Goal: Information Seeking & Learning: Understand process/instructions

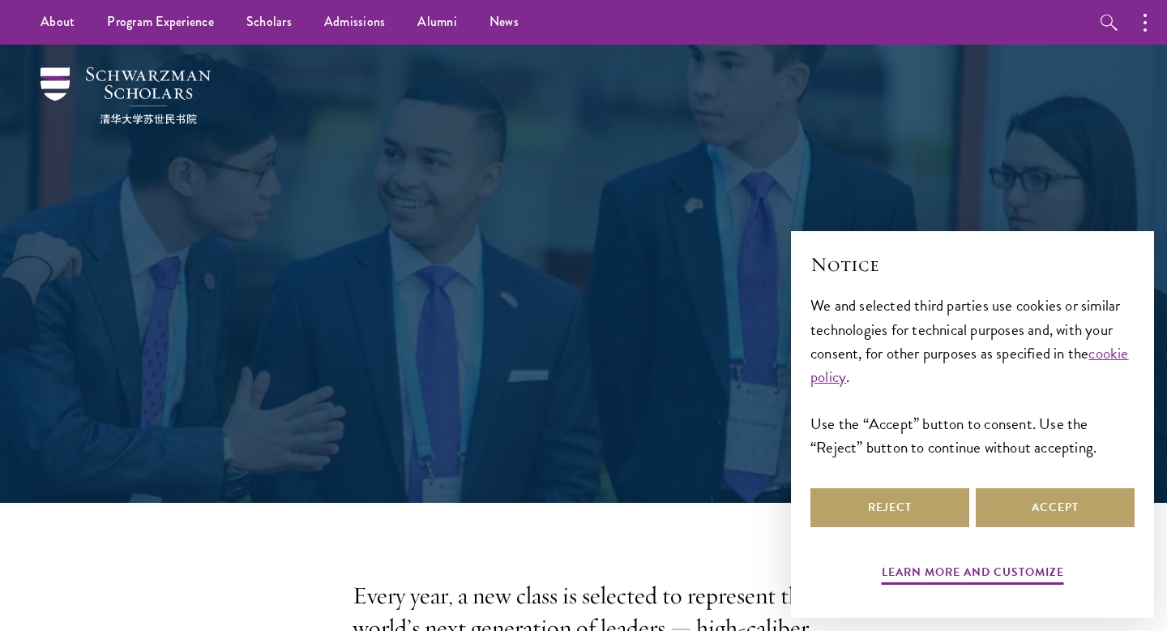
scroll to position [44, 0]
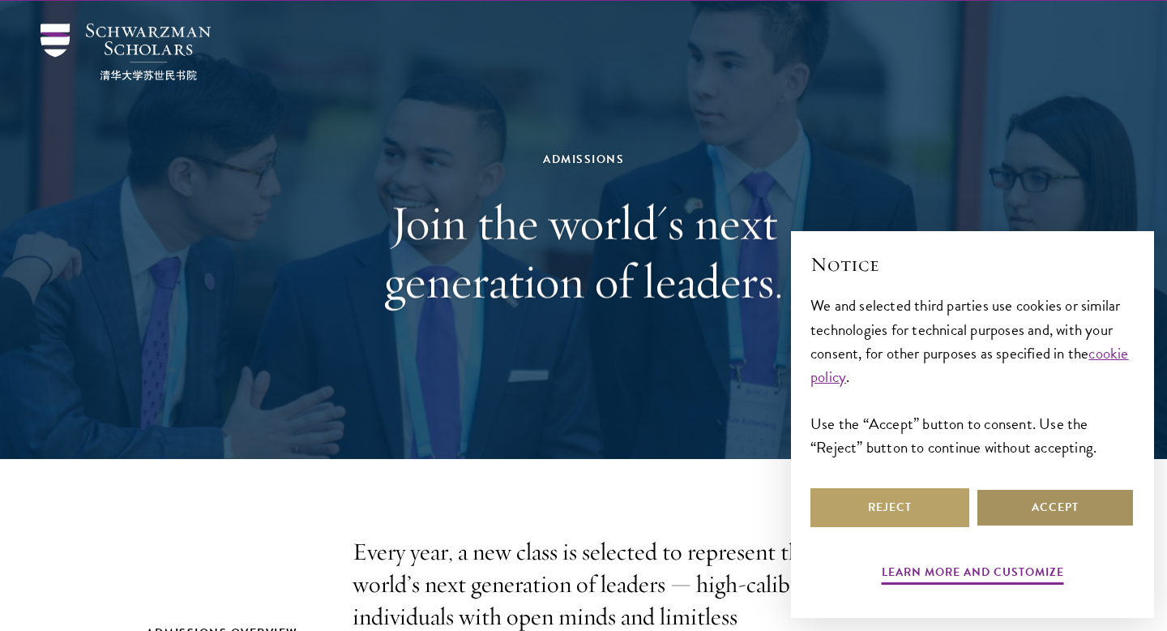
click at [1077, 511] on button "Accept" at bounding box center [1055, 507] width 159 height 39
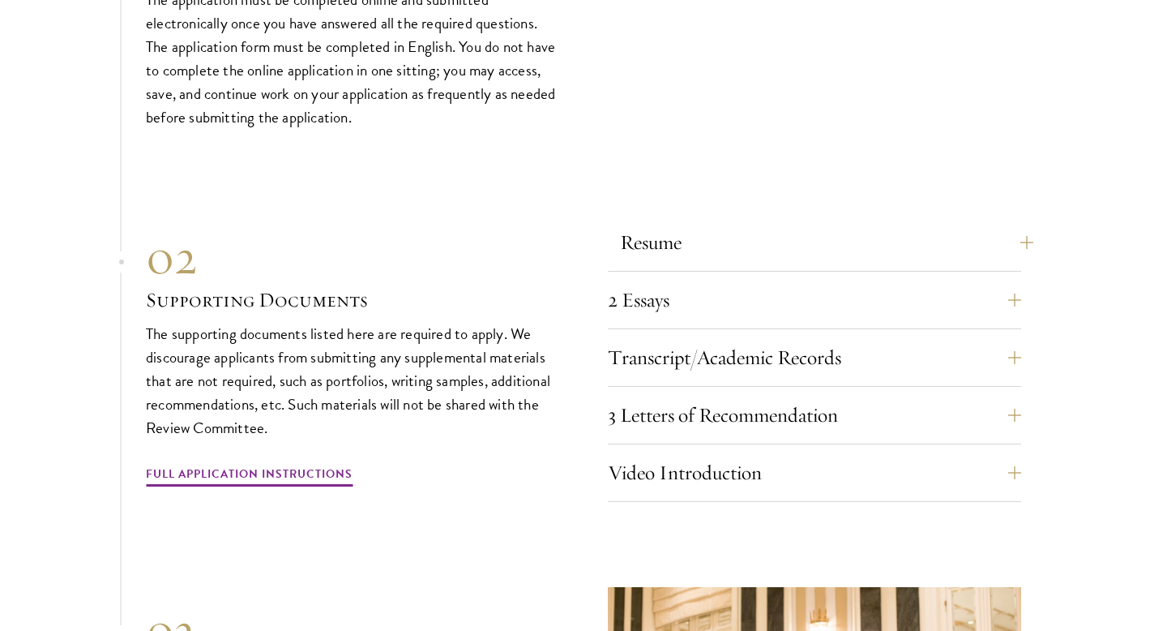
scroll to position [4981, 0]
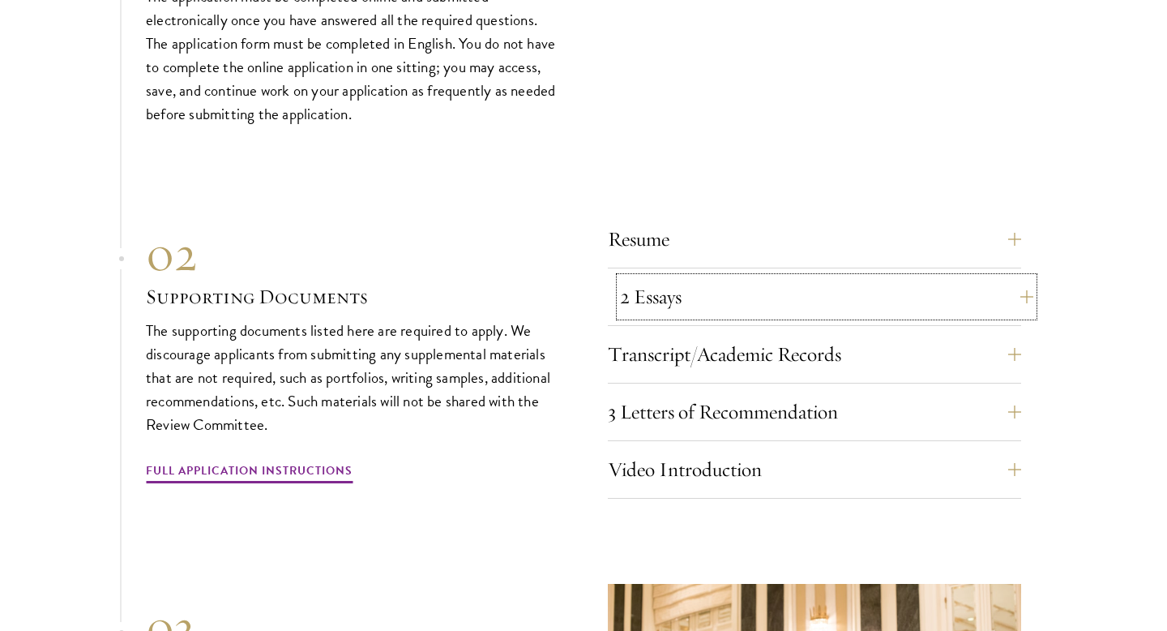
click at [932, 277] on button "2 Essays" at bounding box center [826, 296] width 413 height 39
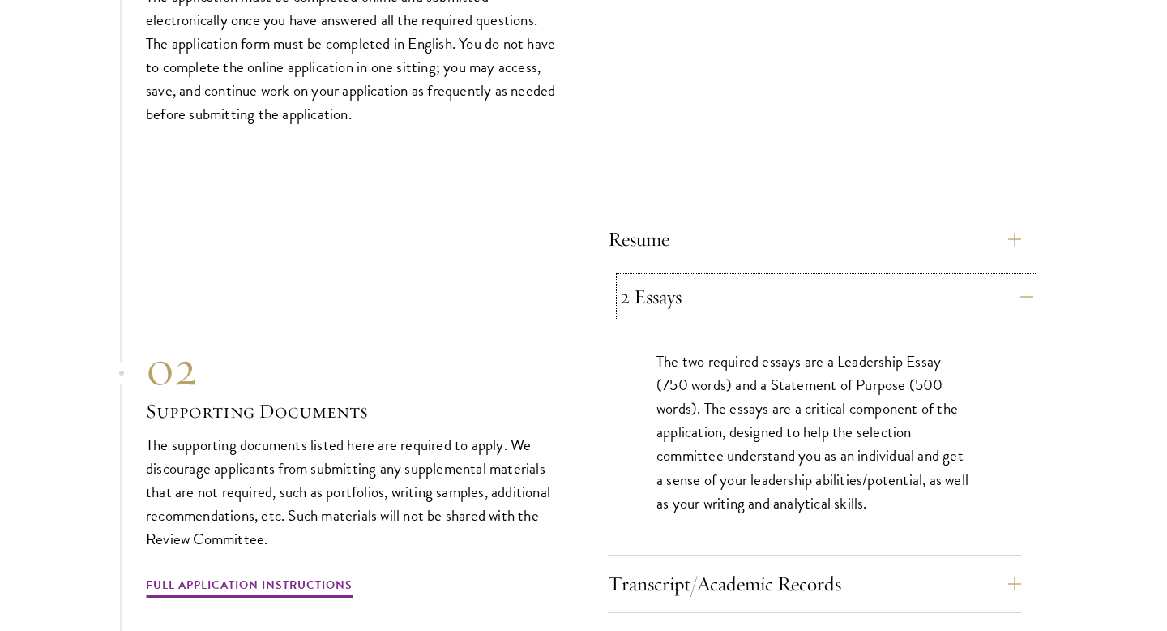
click at [777, 277] on button "2 Essays" at bounding box center [826, 296] width 413 height 39
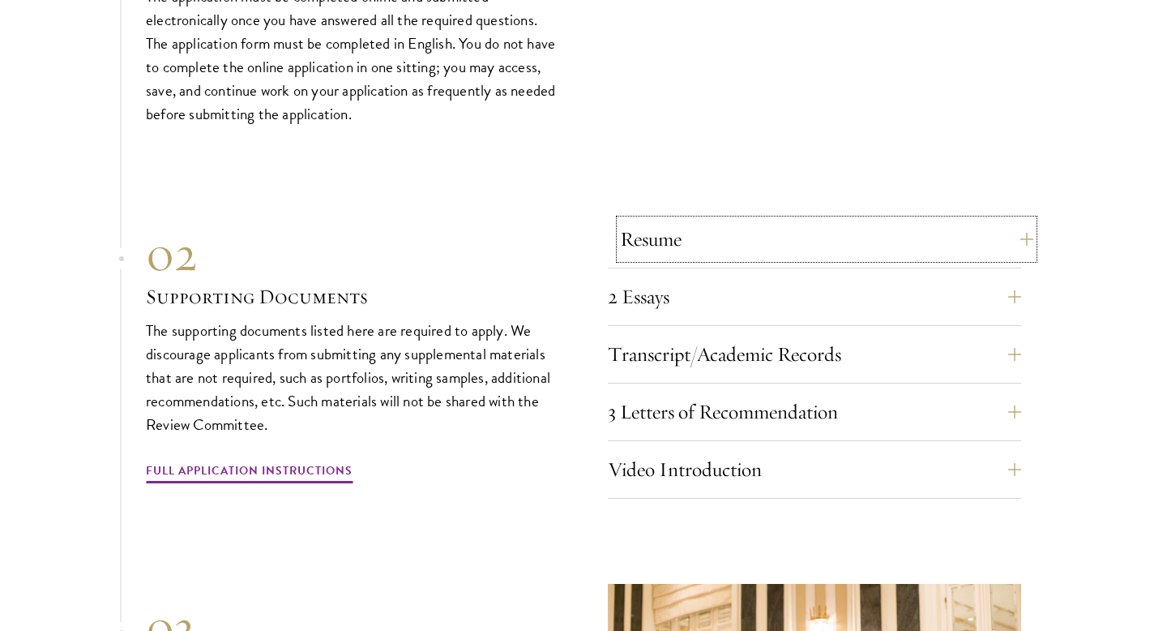
click at [802, 220] on button "Resume" at bounding box center [826, 239] width 413 height 39
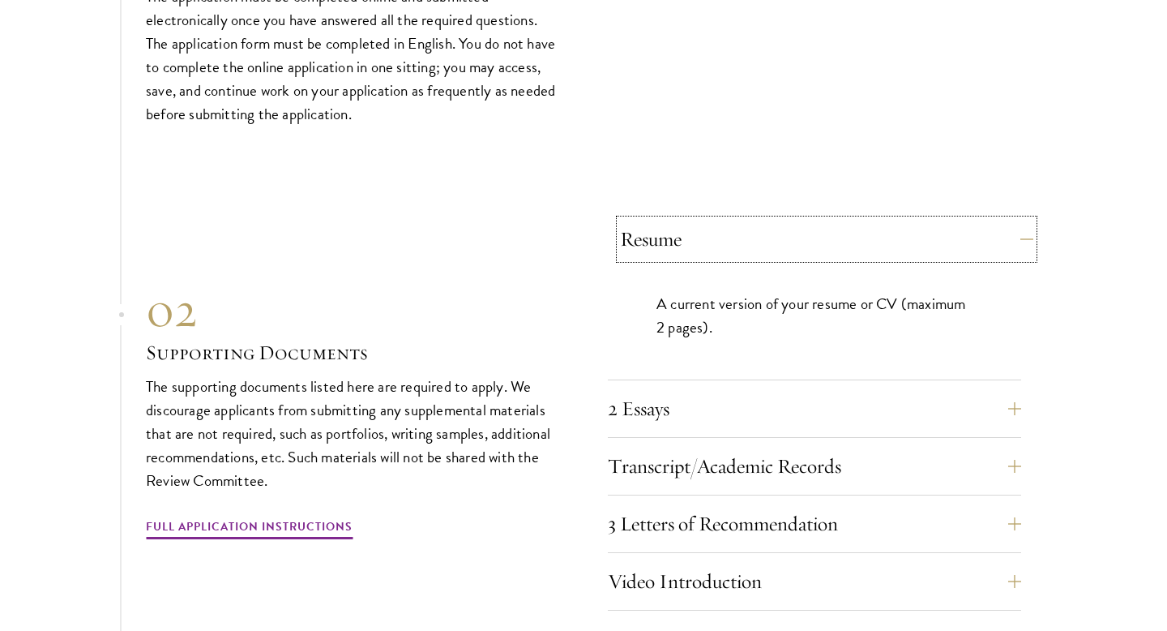
click at [803, 220] on button "Resume" at bounding box center [826, 239] width 413 height 39
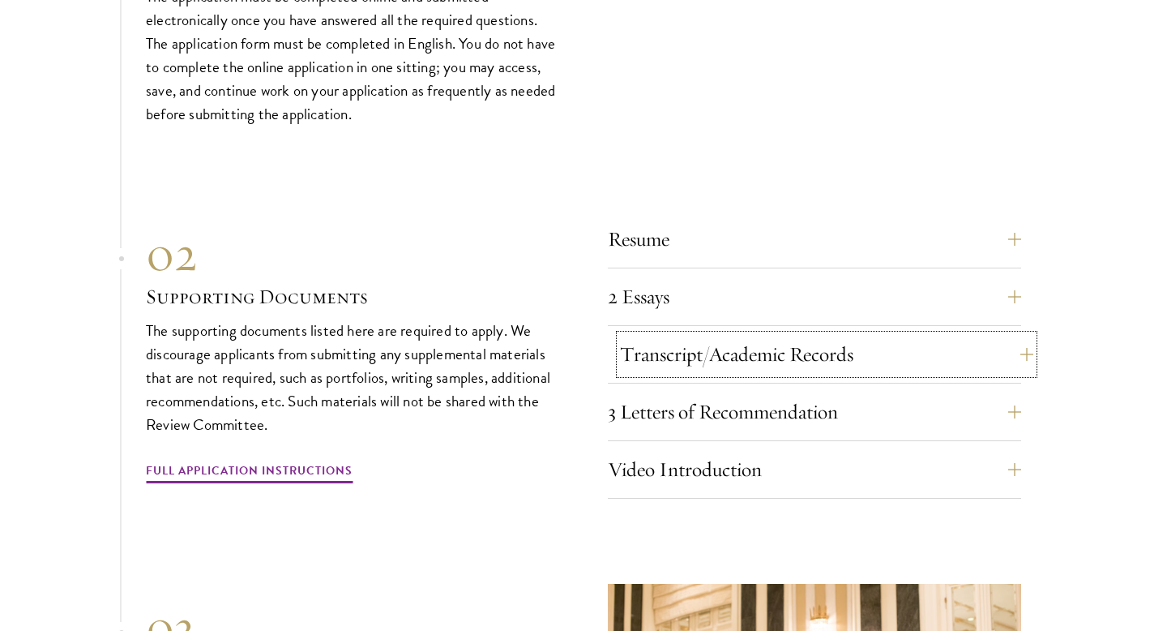
click at [824, 335] on button "Transcript/Academic Records" at bounding box center [826, 354] width 413 height 39
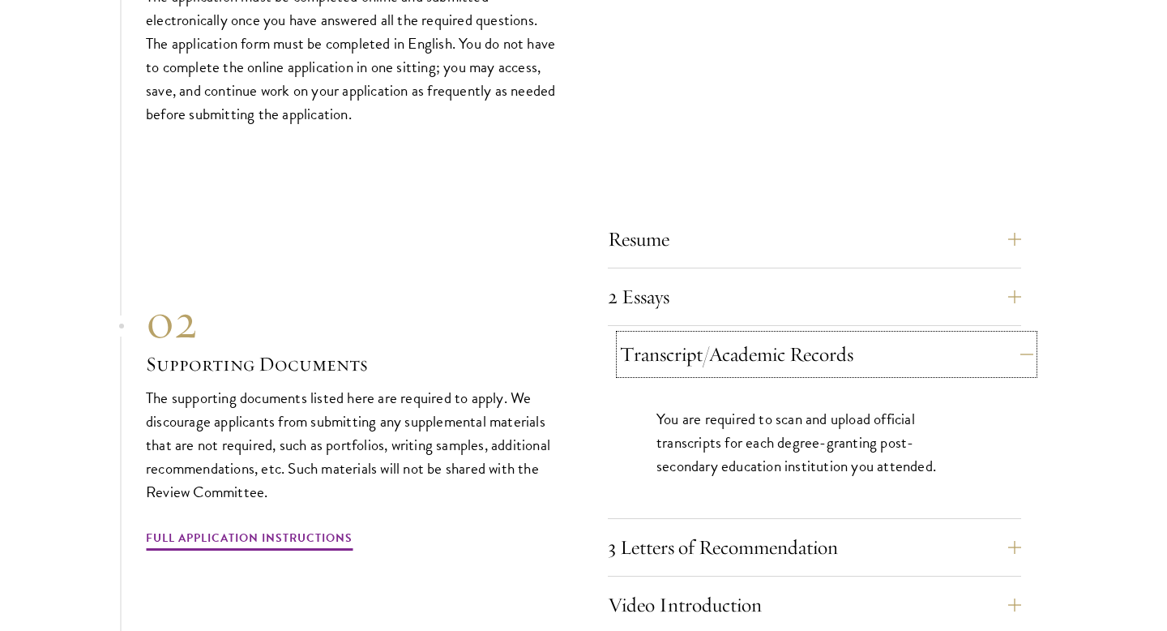
click at [824, 335] on button "Transcript/Academic Records" at bounding box center [826, 354] width 413 height 39
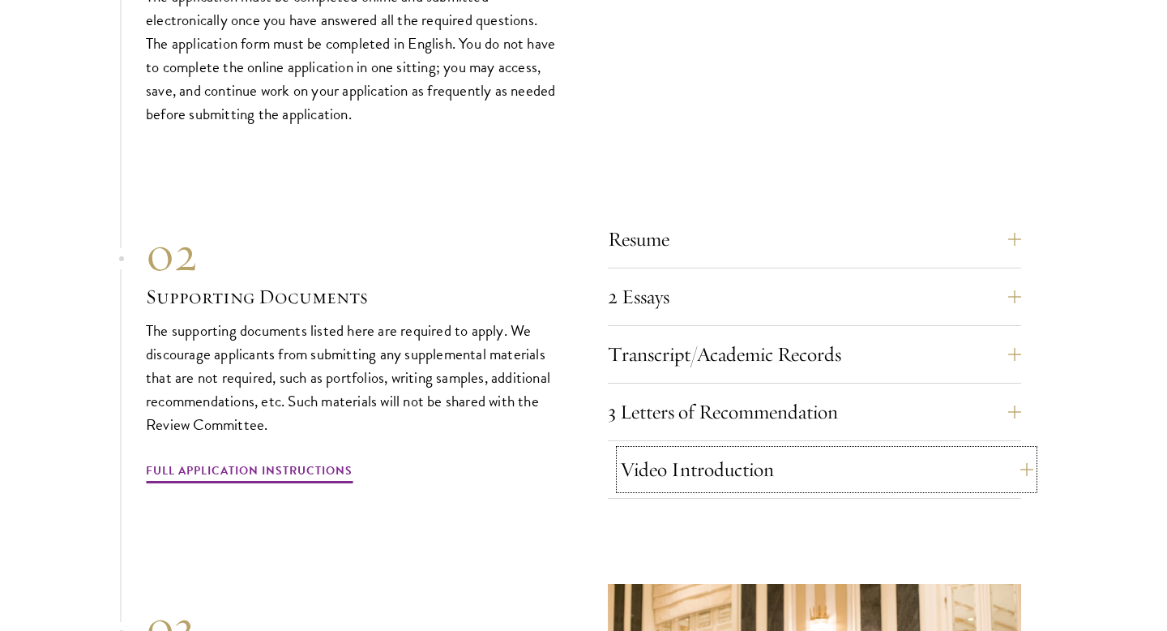
click at [706, 450] on button "Video Introduction" at bounding box center [826, 469] width 413 height 39
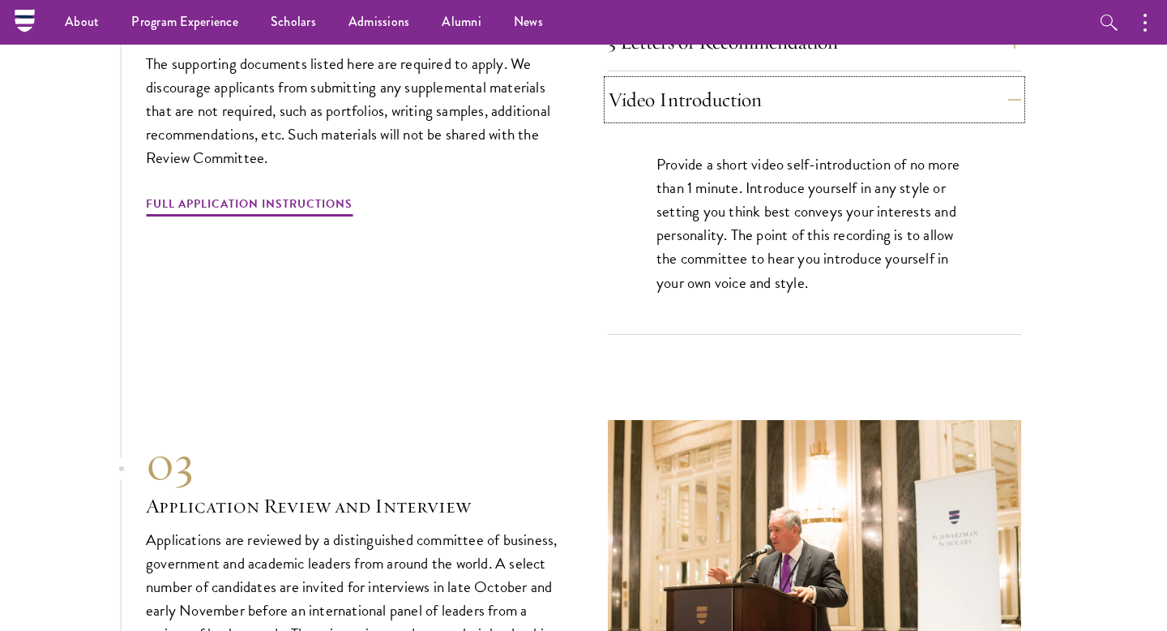
scroll to position [5305, 0]
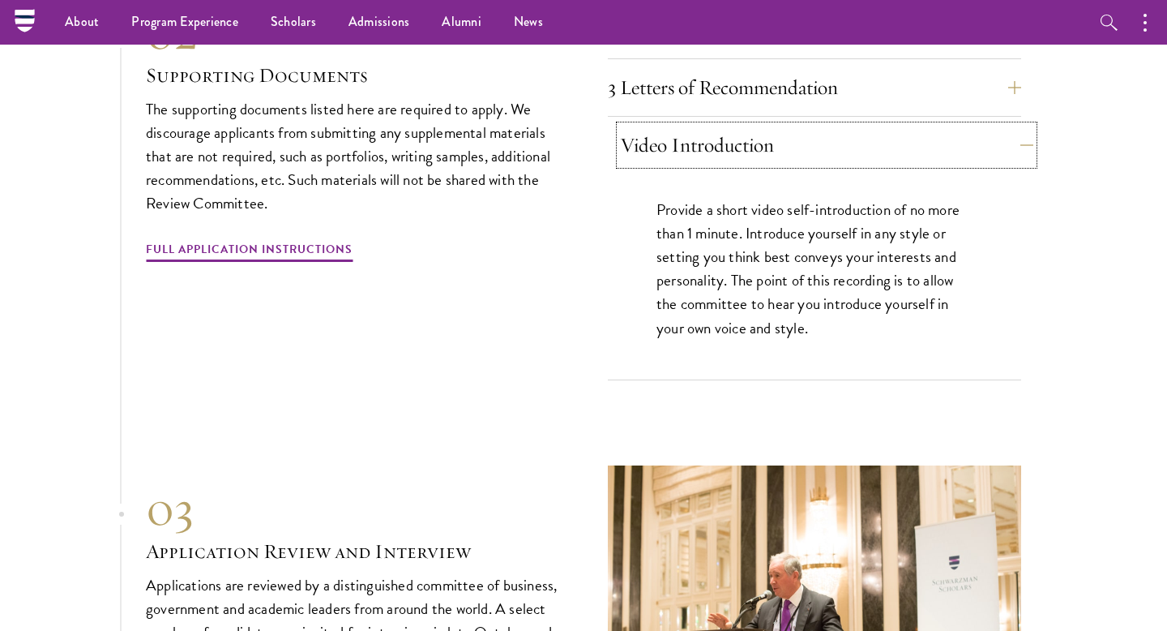
click at [878, 126] on button "Video Introduction" at bounding box center [826, 145] width 413 height 39
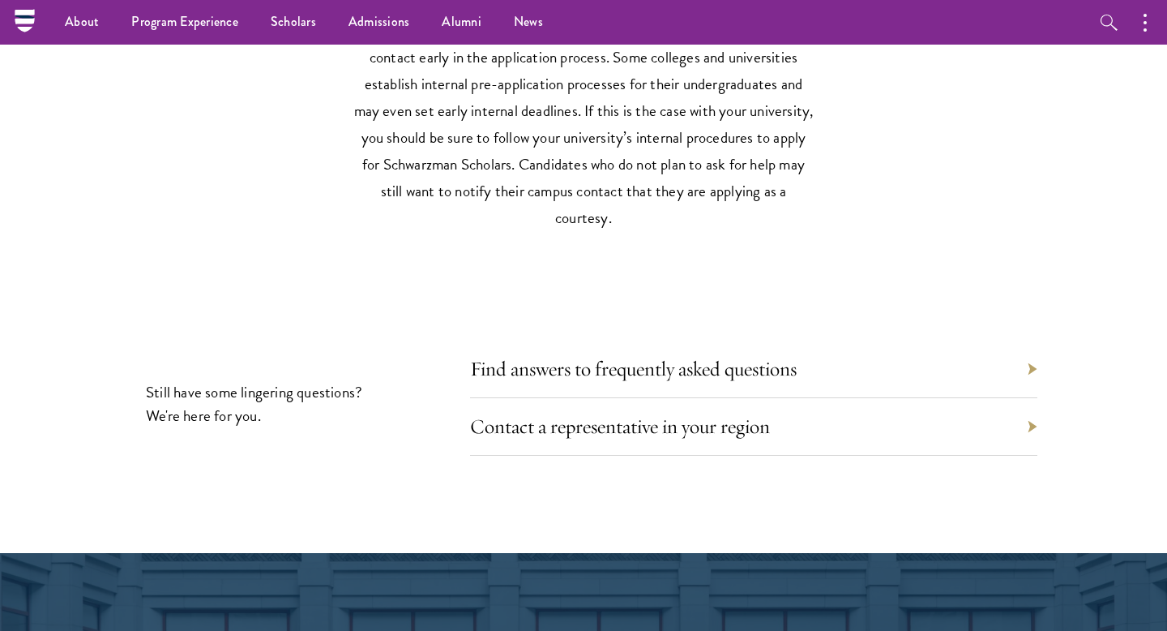
scroll to position [6475, 0]
